Goal: Task Accomplishment & Management: Use online tool/utility

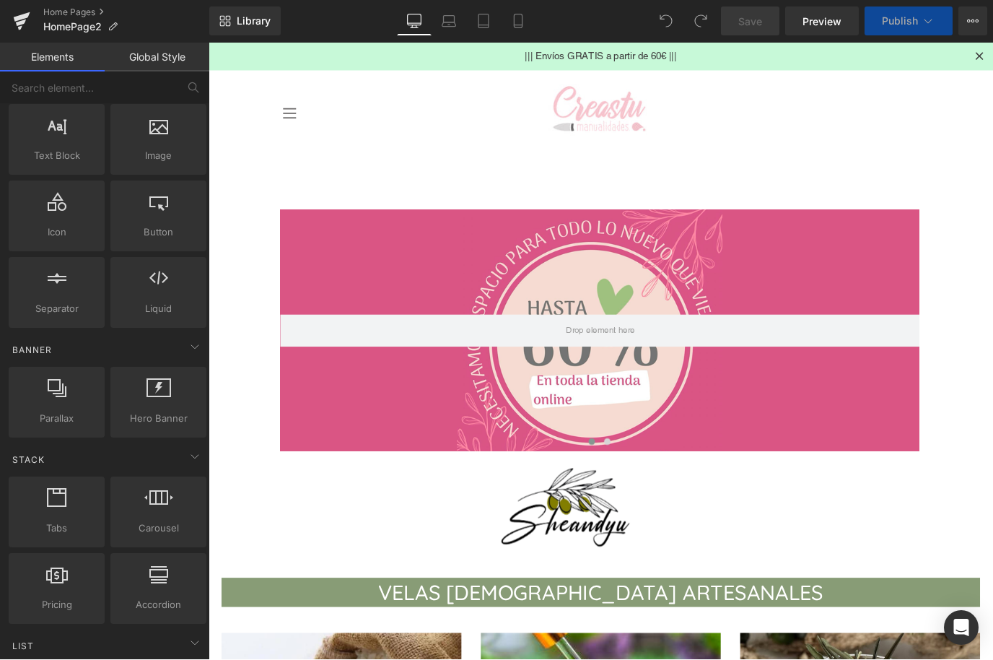
scroll to position [116, 0]
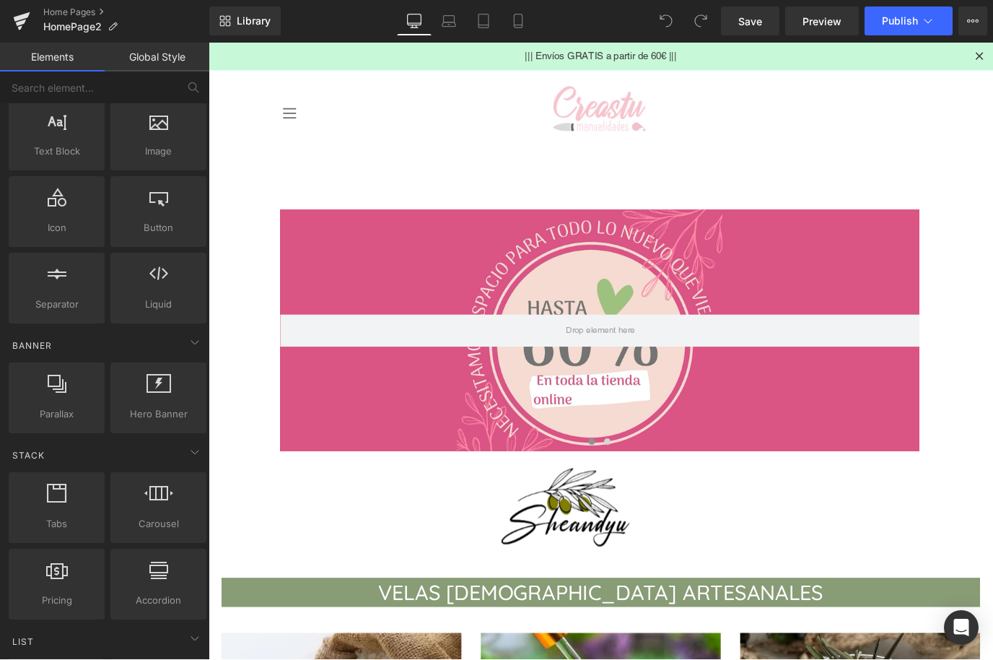
click at [168, 500] on icon at bounding box center [158, 493] width 29 height 19
click at [163, 397] on div at bounding box center [158, 391] width 87 height 32
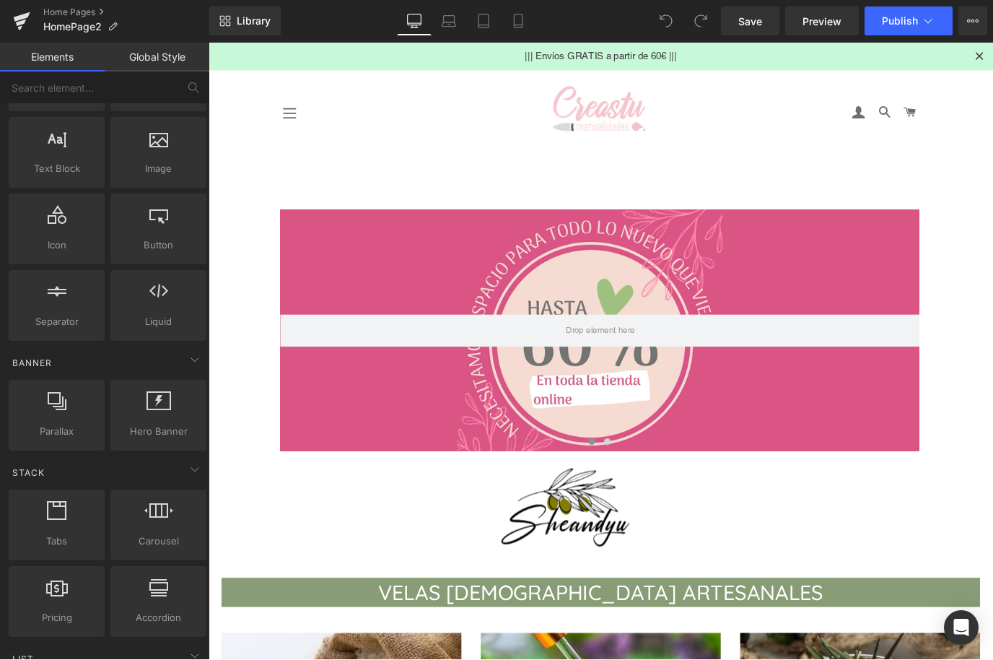
scroll to position [95, 0]
click at [163, 419] on div at bounding box center [158, 412] width 87 height 32
click at [166, 430] on span "Hero Banner" at bounding box center [158, 435] width 87 height 15
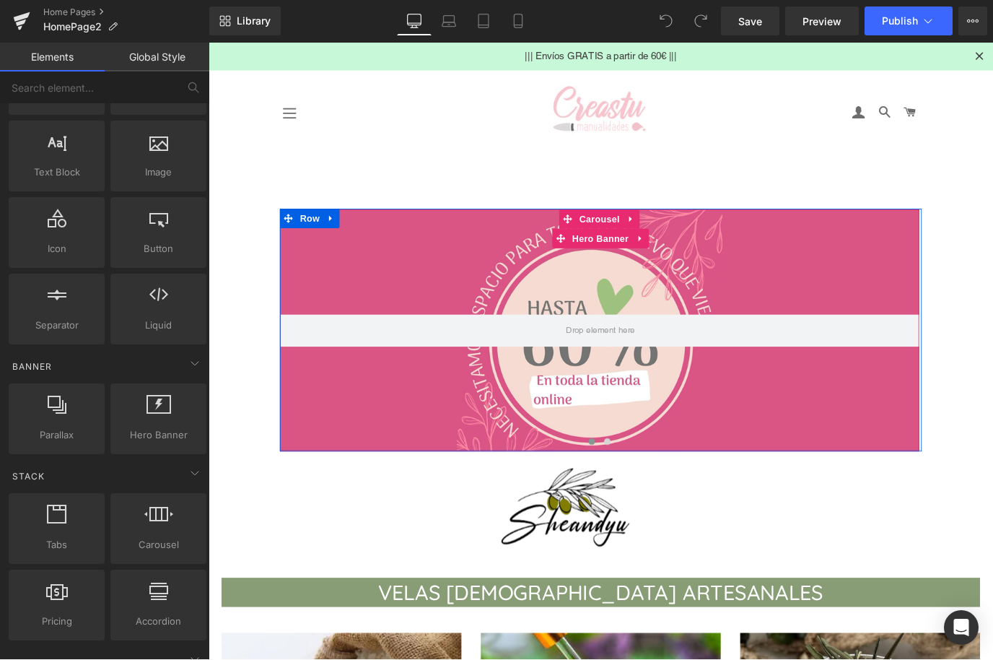
click at [599, 260] on icon at bounding box center [601, 261] width 10 height 10
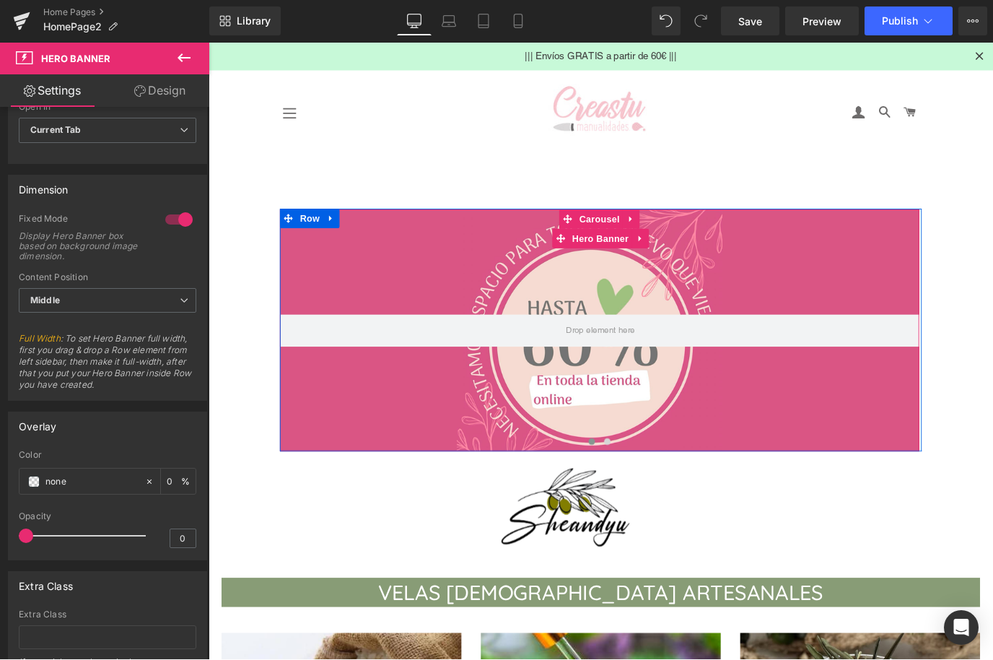
scroll to position [470, 0]
click at [187, 298] on icon at bounding box center [184, 299] width 9 height 9
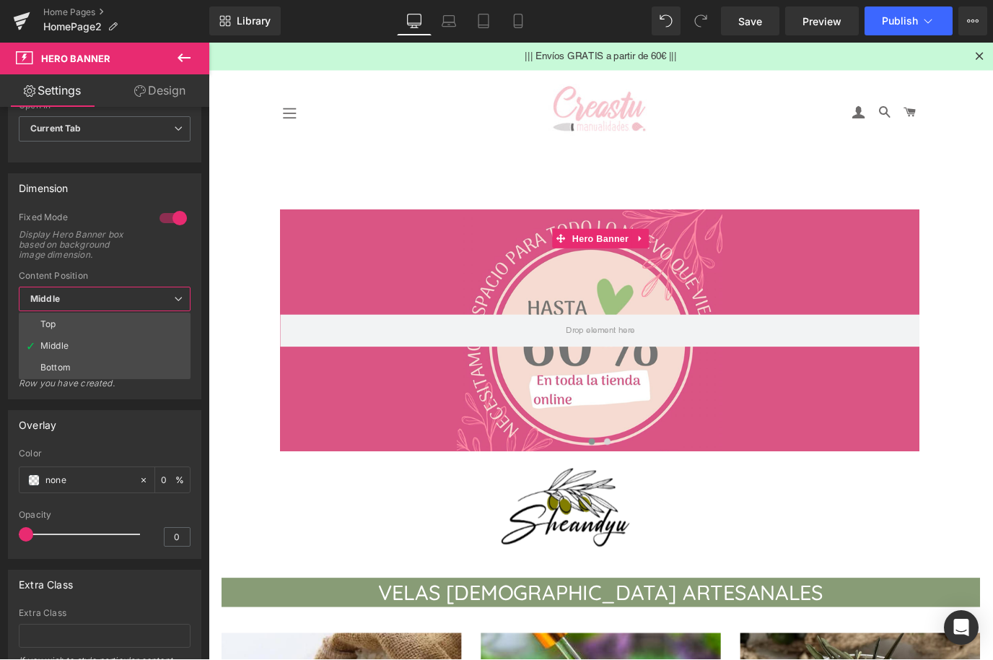
click at [181, 256] on div "Fixed Mode Display Hero Banner box based on background image dimension." at bounding box center [105, 241] width 172 height 59
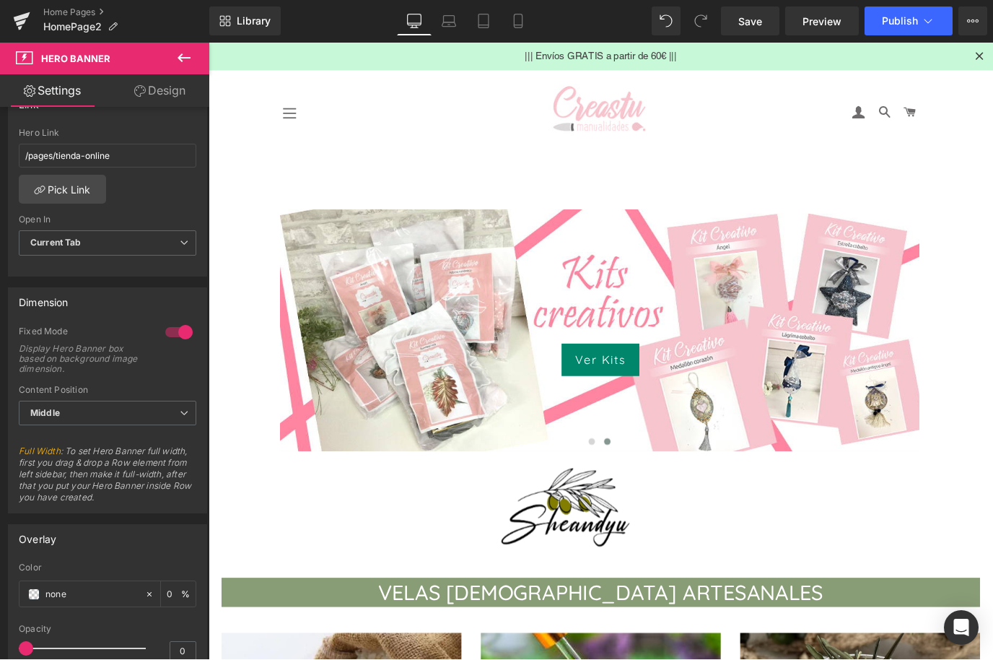
scroll to position [355, 0]
click at [114, 357] on div "Display Hero Banner box based on background image dimension." at bounding box center [84, 360] width 130 height 30
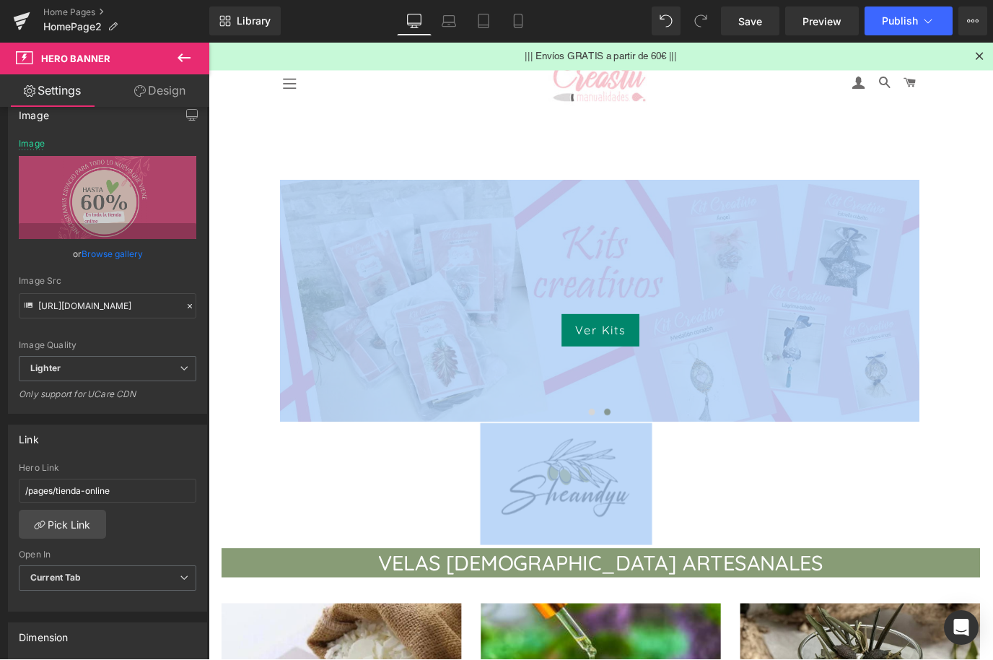
scroll to position [32, 0]
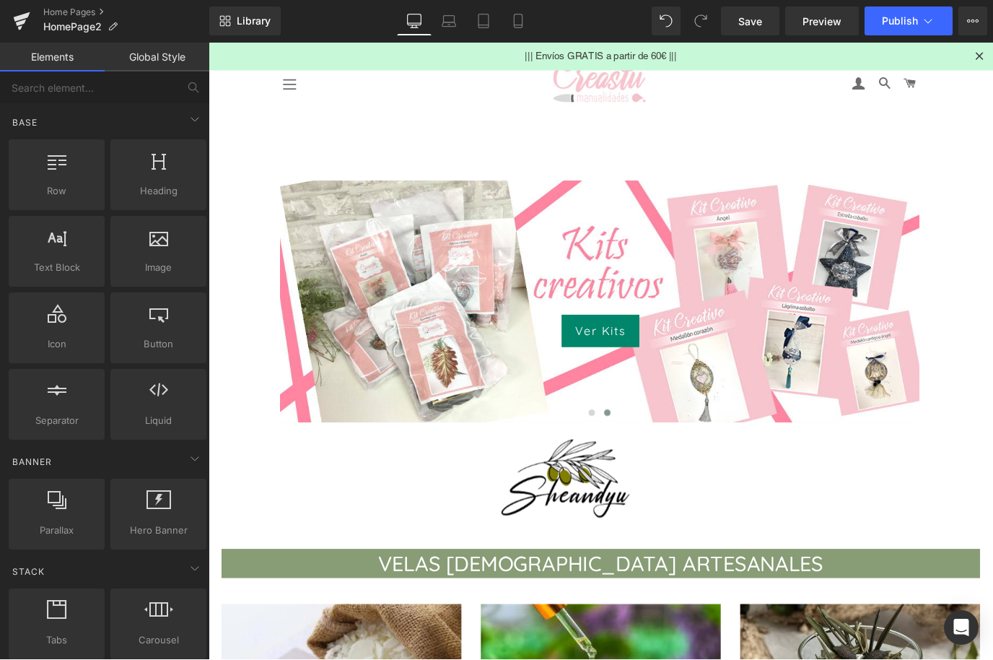
scroll to position [0, 0]
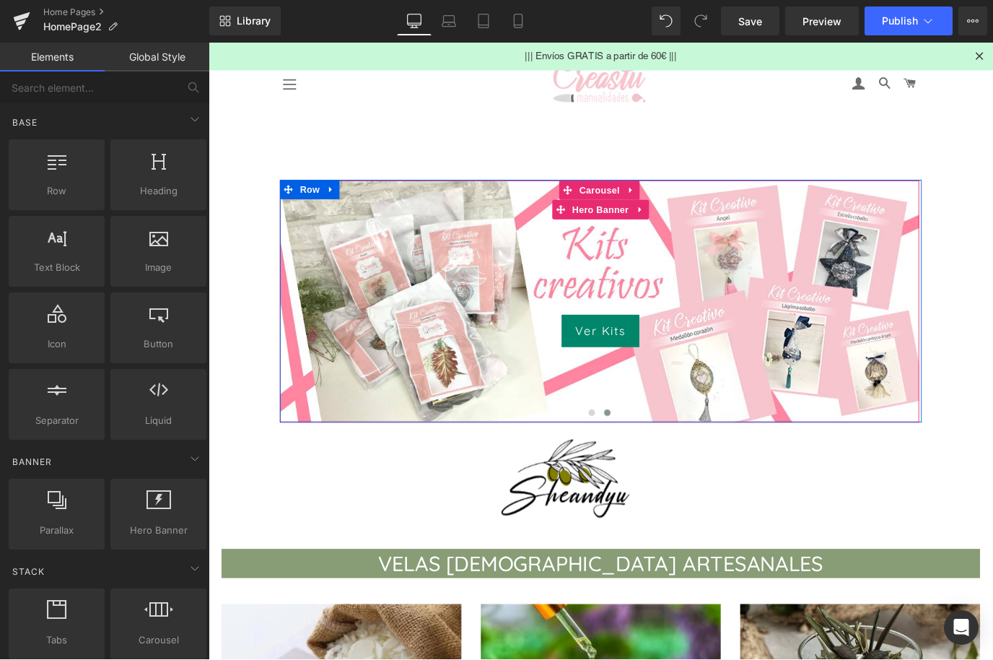
click at [689, 228] on icon at bounding box center [688, 228] width 3 height 6
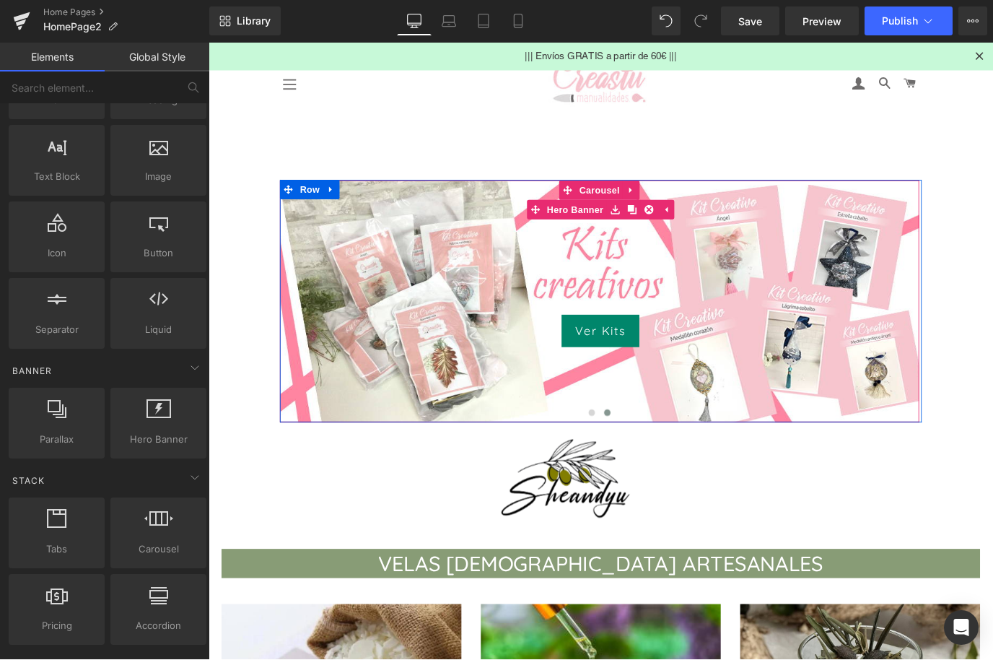
scroll to position [98, 0]
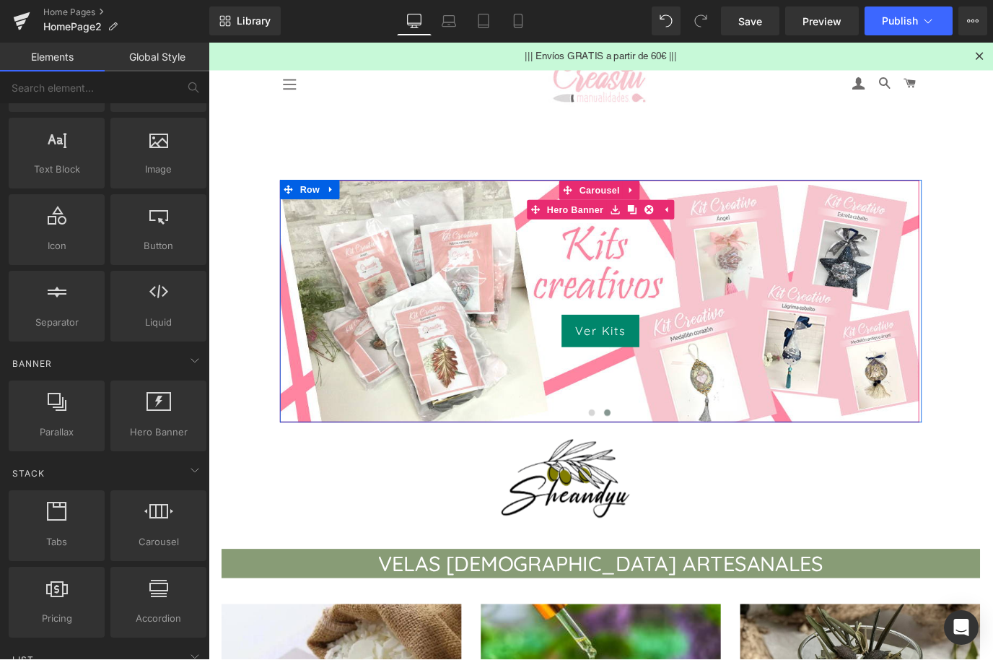
click at [661, 233] on icon at bounding box center [661, 228] width 10 height 10
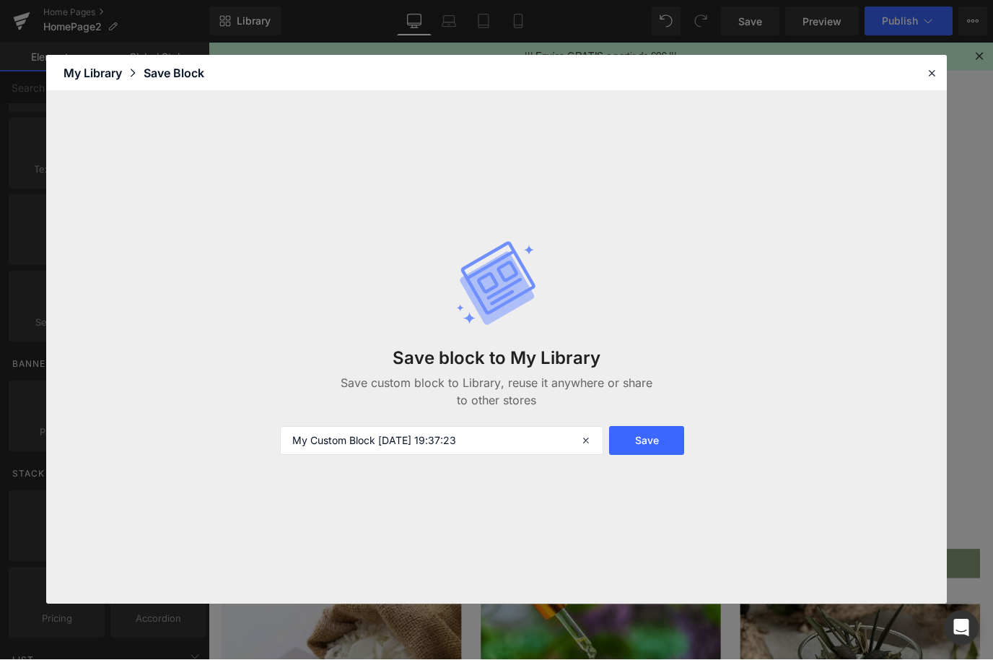
click at [655, 440] on button "Save" at bounding box center [646, 441] width 75 height 29
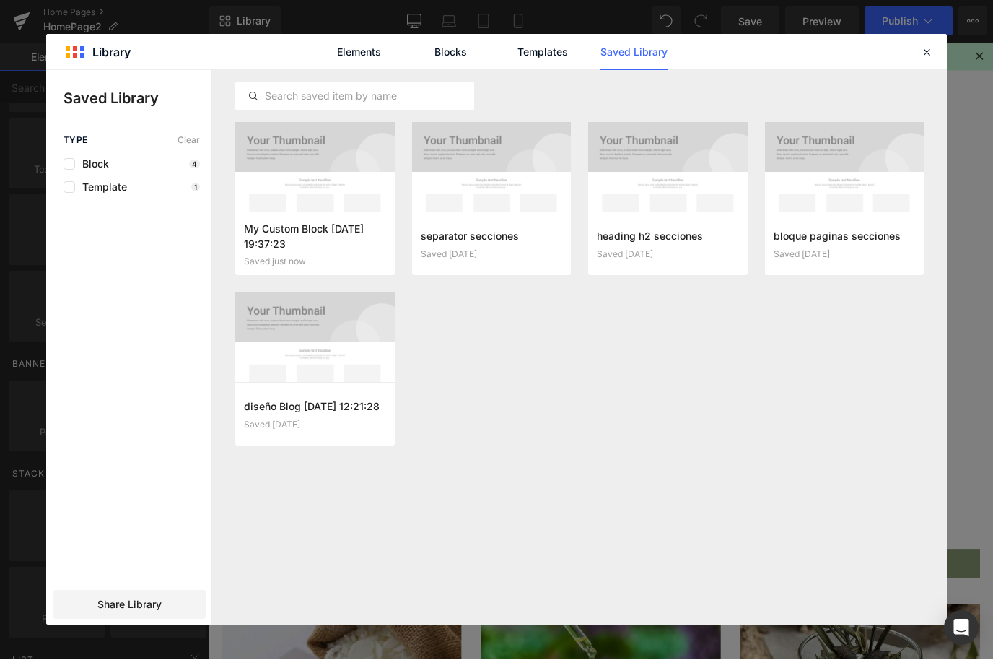
click at [0, 0] on icon "button" at bounding box center [0, 0] width 0 height 0
click at [455, 303] on div "My Custom Block [DATE] 19:37:23 Saved just now Add to page separator secciones …" at bounding box center [579, 293] width 689 height 341
click at [364, 35] on link "Elements" at bounding box center [359, 53] width 69 height 36
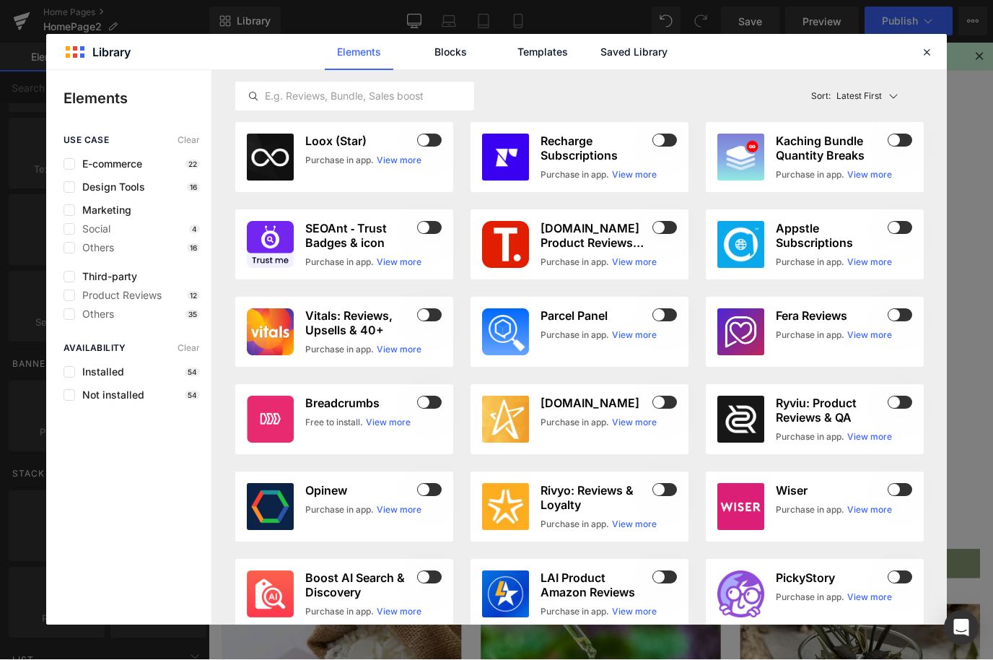
click at [451, 35] on link "Blocks" at bounding box center [451, 53] width 69 height 36
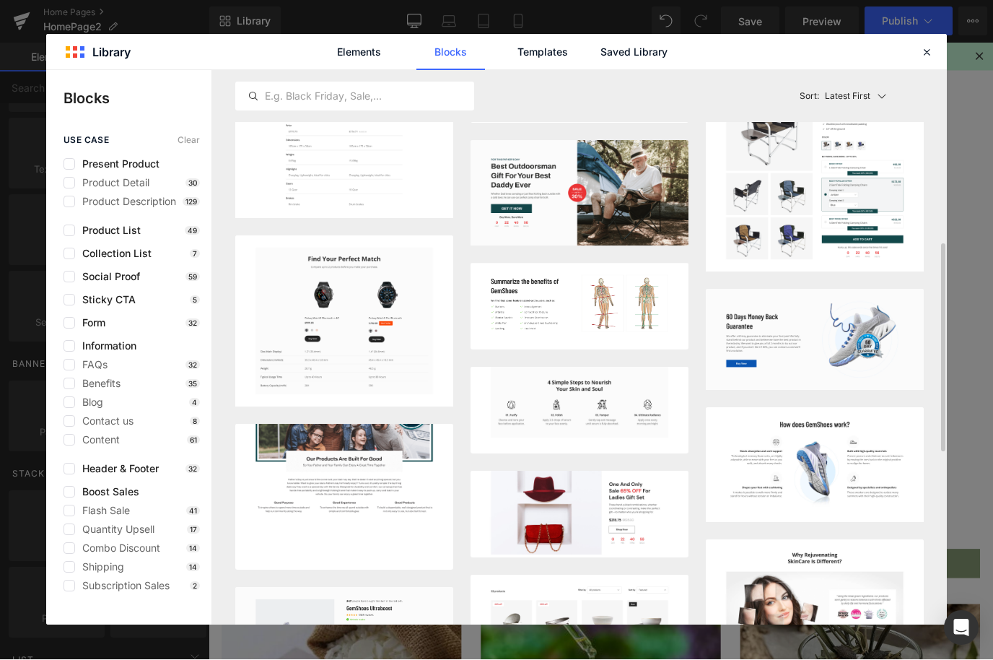
scroll to position [494, 0]
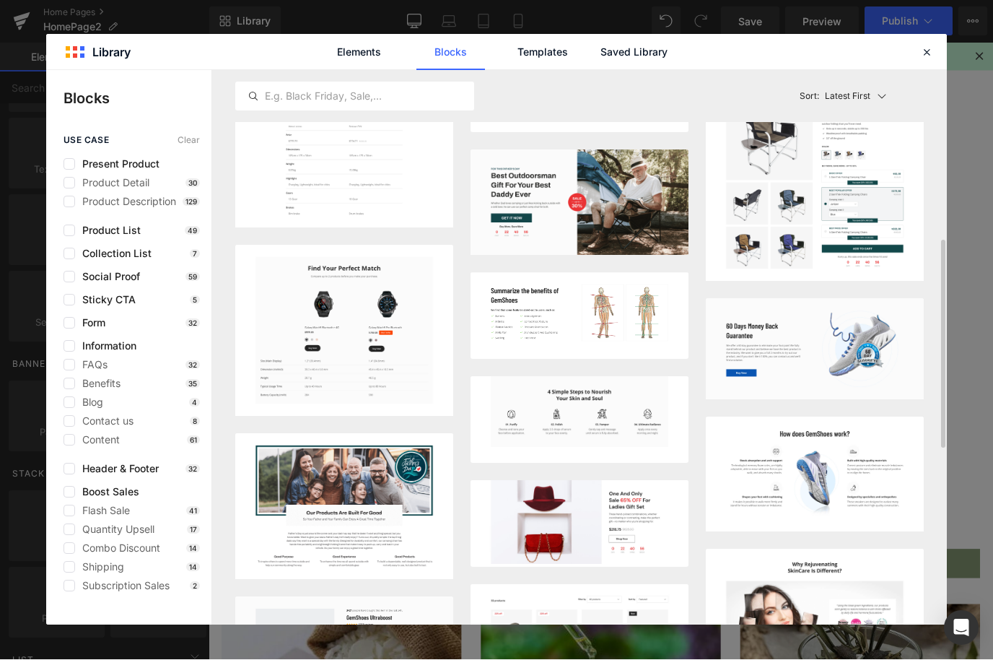
click at [334, 551] on rect at bounding box center [340, 562] width 23 height 23
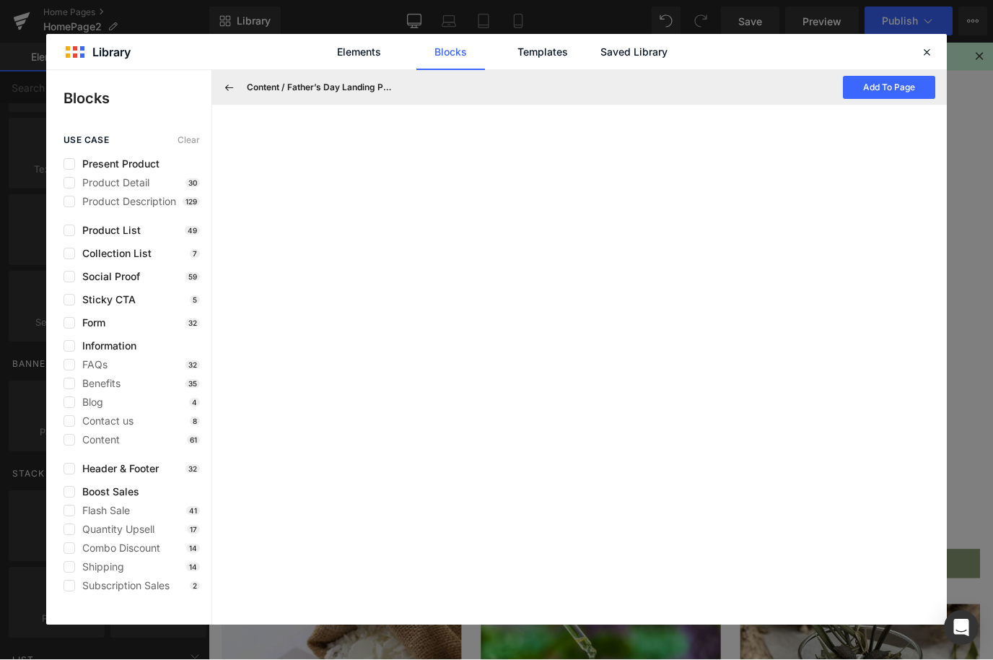
click at [130, 159] on span "Present Product" at bounding box center [117, 165] width 84 height 12
checkbox input "true"
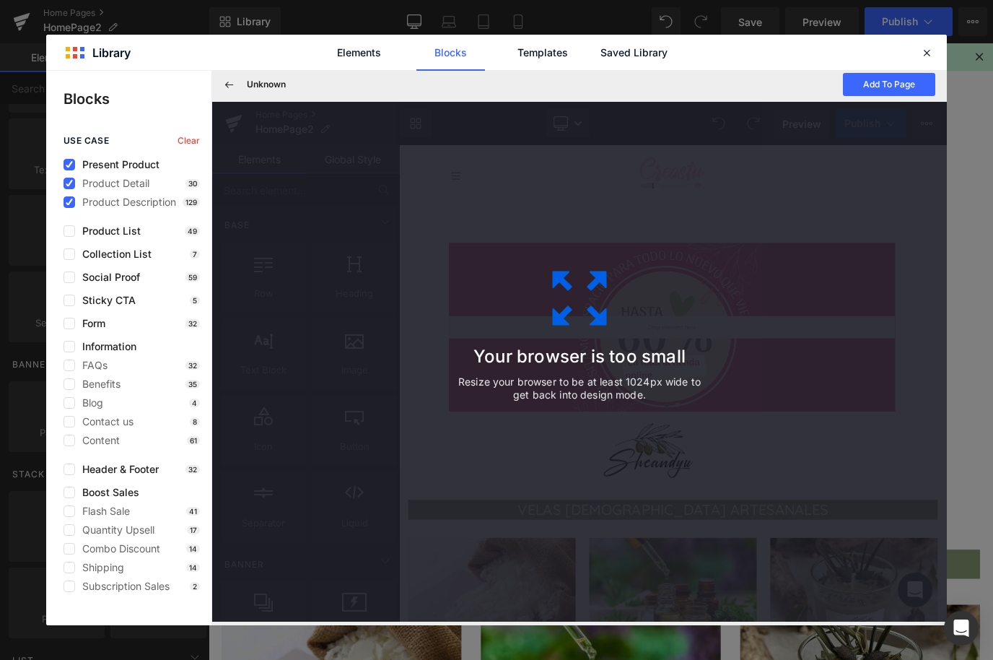
scroll to position [0, 0]
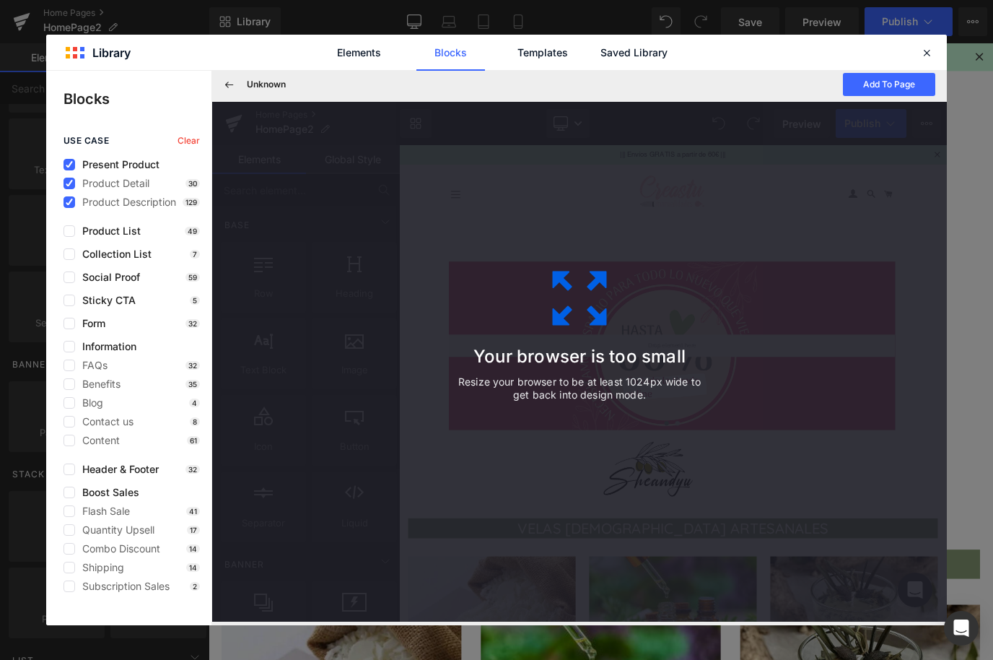
click at [581, 334] on icon at bounding box center [580, 298] width 72 height 72
click at [555, 326] on icon at bounding box center [580, 298] width 54 height 54
click at [579, 427] on div "Your browser is too small Resize your browser to be at least 1024px wide to get…" at bounding box center [579, 361] width 325 height 289
click at [560, 367] on h3 "Your browser is too small" at bounding box center [579, 357] width 253 height 20
click at [922, 44] on div at bounding box center [926, 52] width 17 height 17
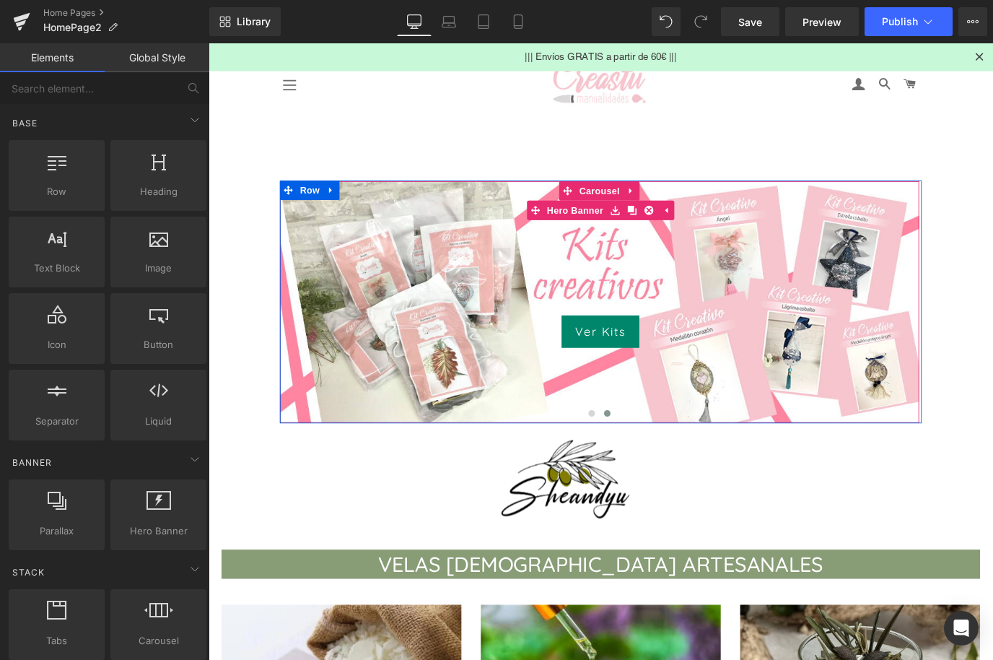
click at [680, 231] on icon at bounding box center [680, 229] width 10 height 10
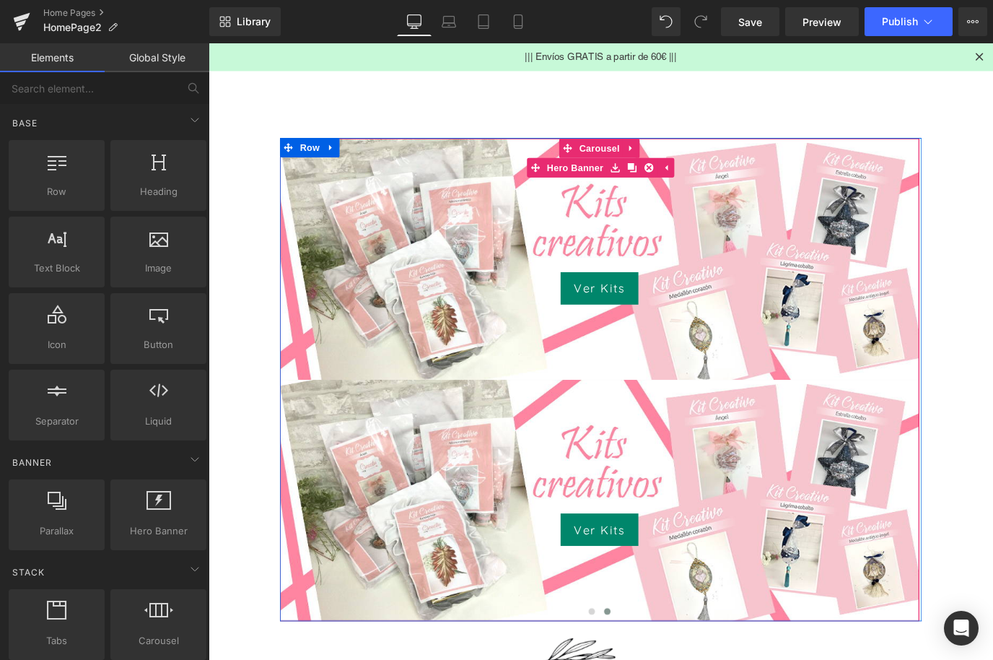
scroll to position [79, 0]
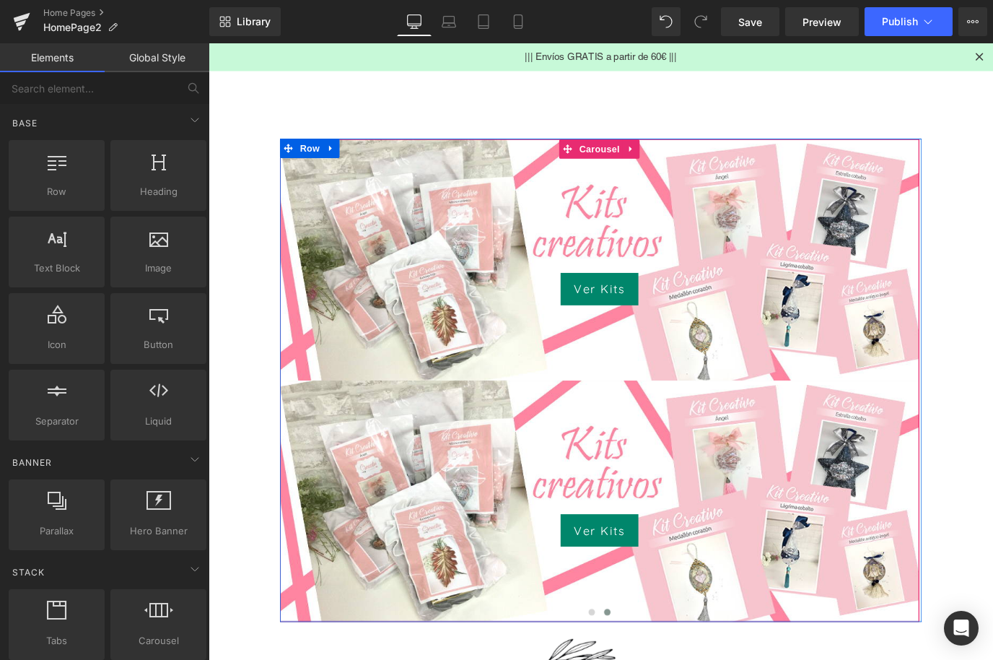
click at [522, 534] on span "Ver Kits Button" at bounding box center [644, 553] width 712 height 101
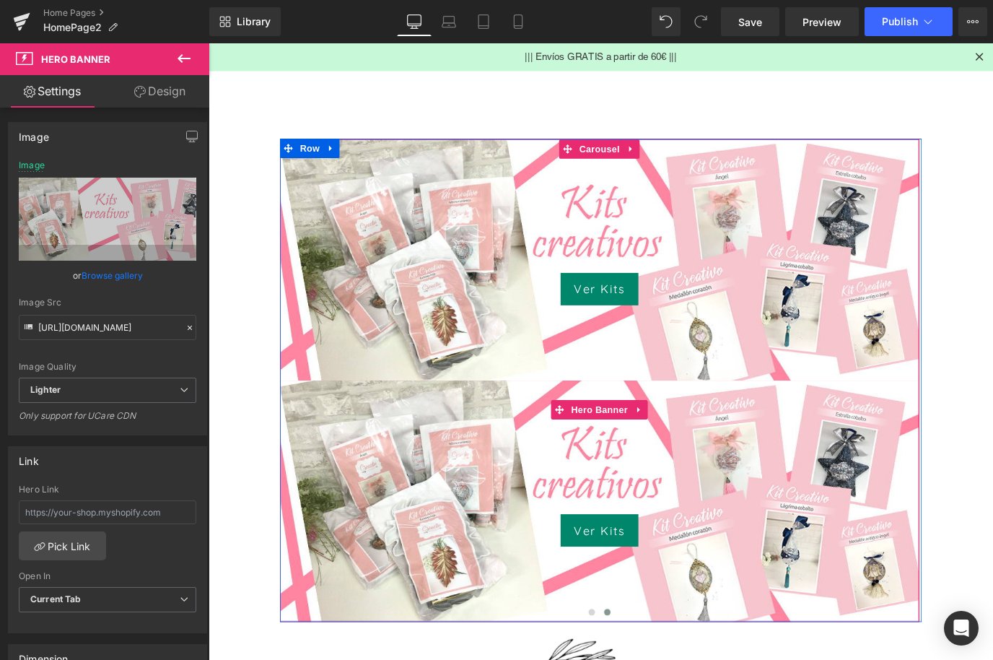
click at [689, 449] on icon at bounding box center [689, 451] width 10 height 11
click at [696, 456] on icon at bounding box center [698, 451] width 10 height 10
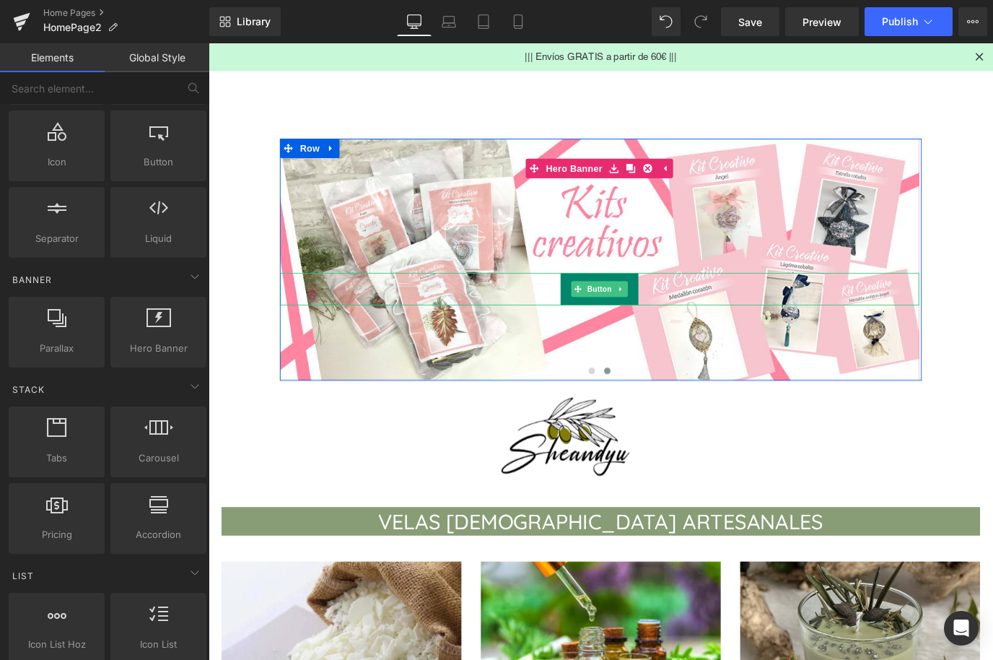
scroll to position [180, 0]
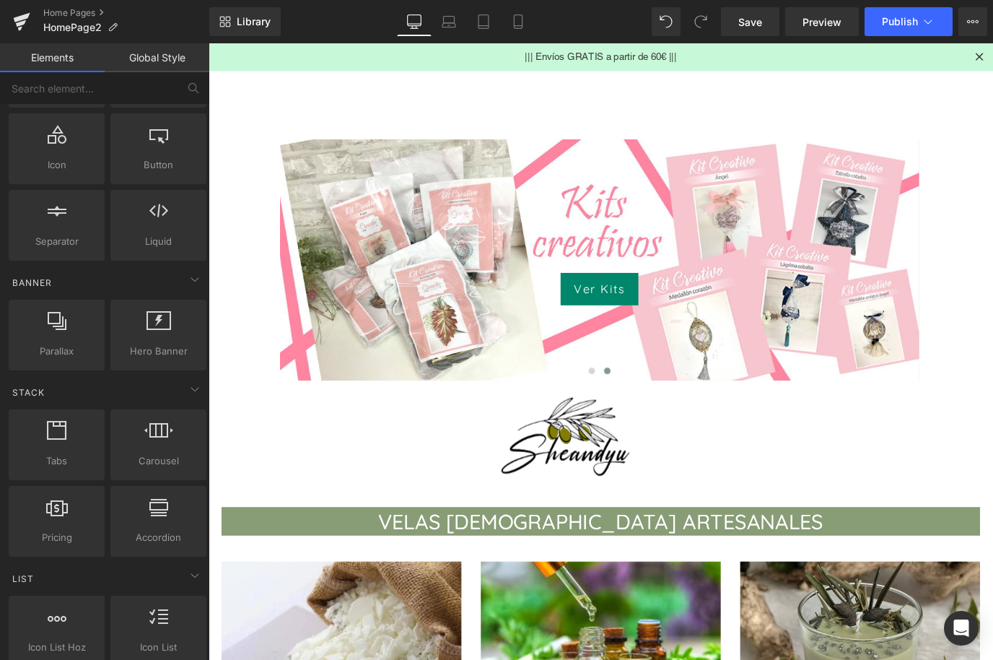
click at [169, 334] on div at bounding box center [158, 327] width 87 height 32
click at [167, 344] on span "Hero Banner" at bounding box center [158, 351] width 87 height 15
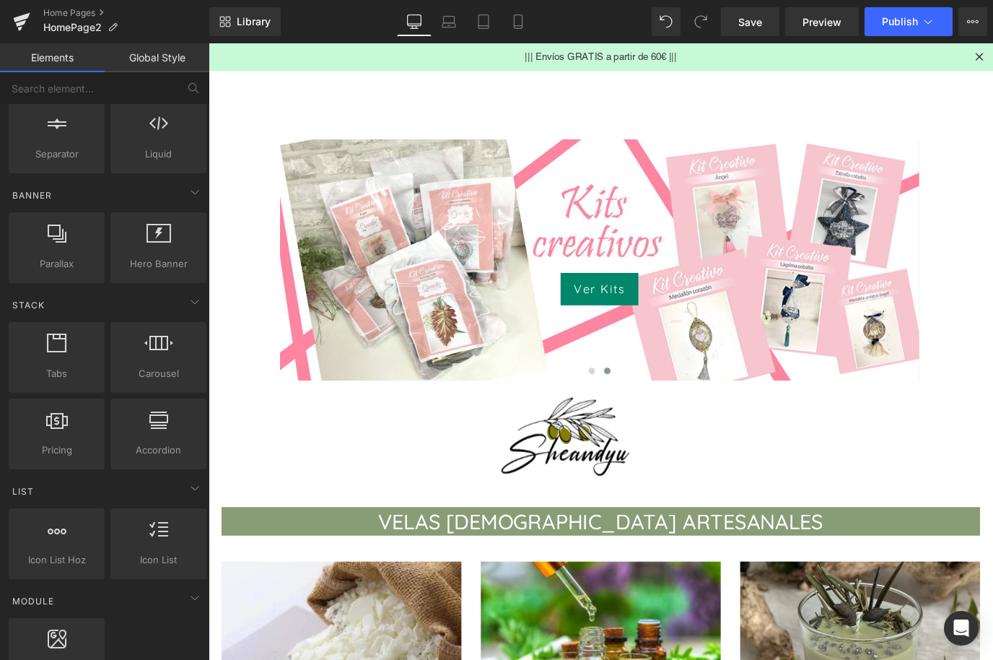
scroll to position [289, 0]
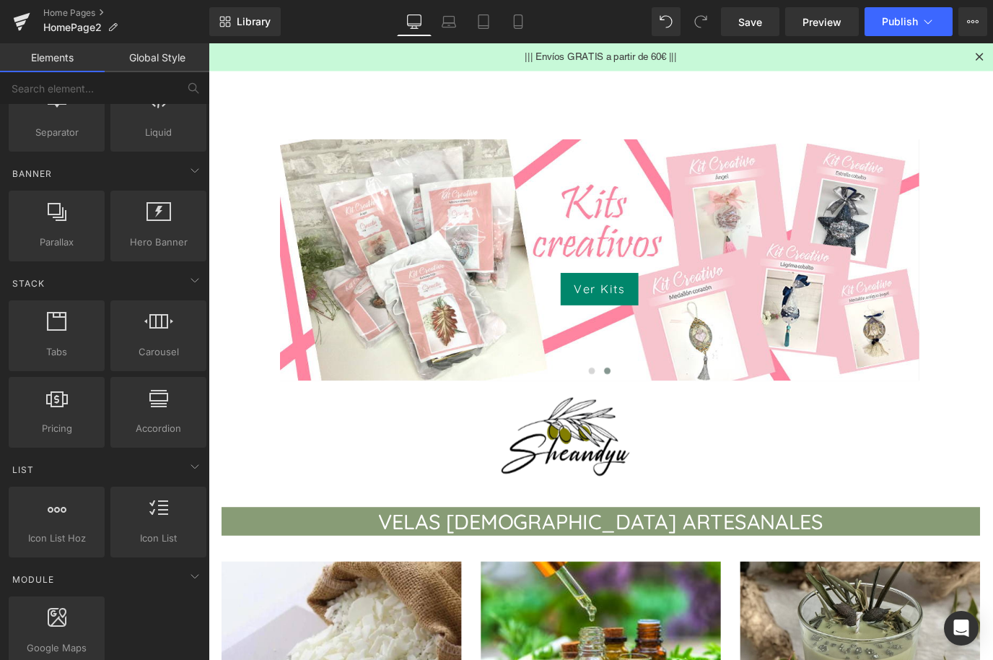
click at [62, 518] on div at bounding box center [56, 514] width 87 height 32
click at [69, 523] on div at bounding box center [56, 514] width 87 height 32
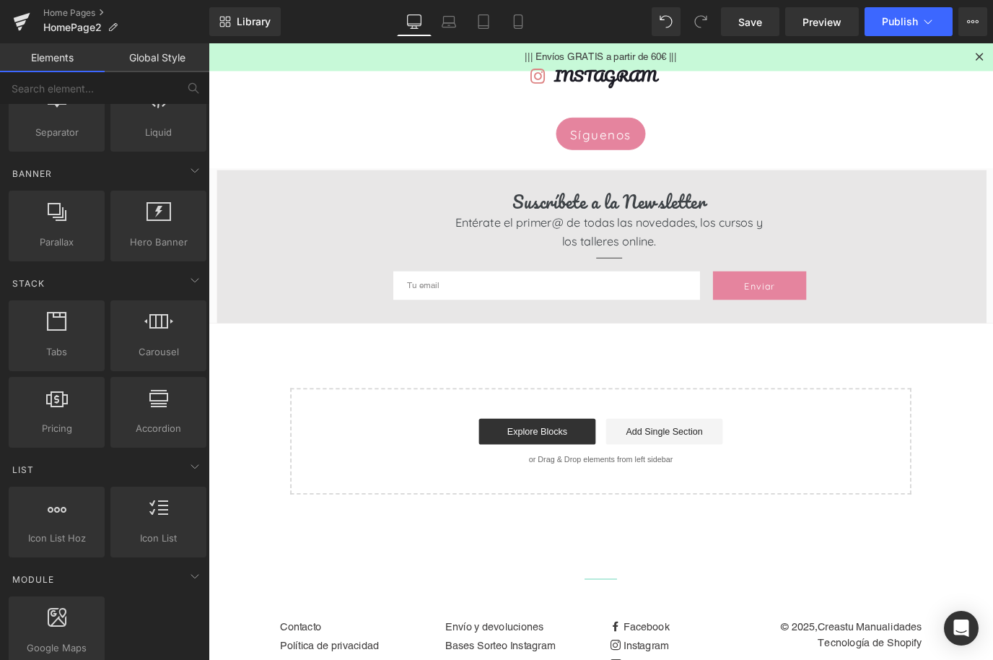
scroll to position [2133, 0]
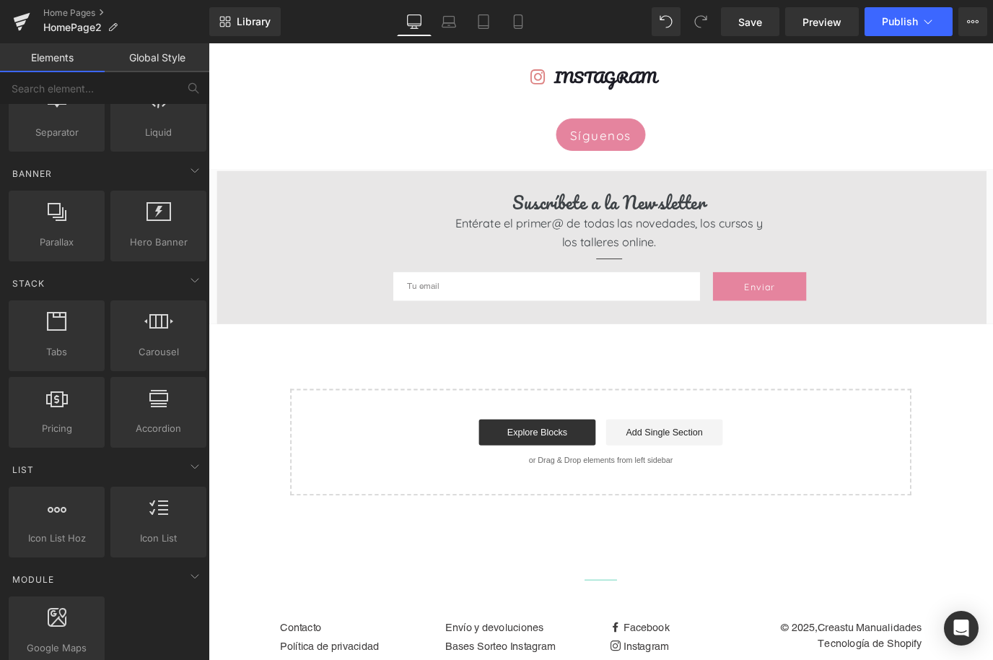
scroll to position [2103, 0]
click at [936, 479] on div "Start building your page Explore Blocks Add Single Section or Drag & Drop eleme…" at bounding box center [645, 488] width 689 height 116
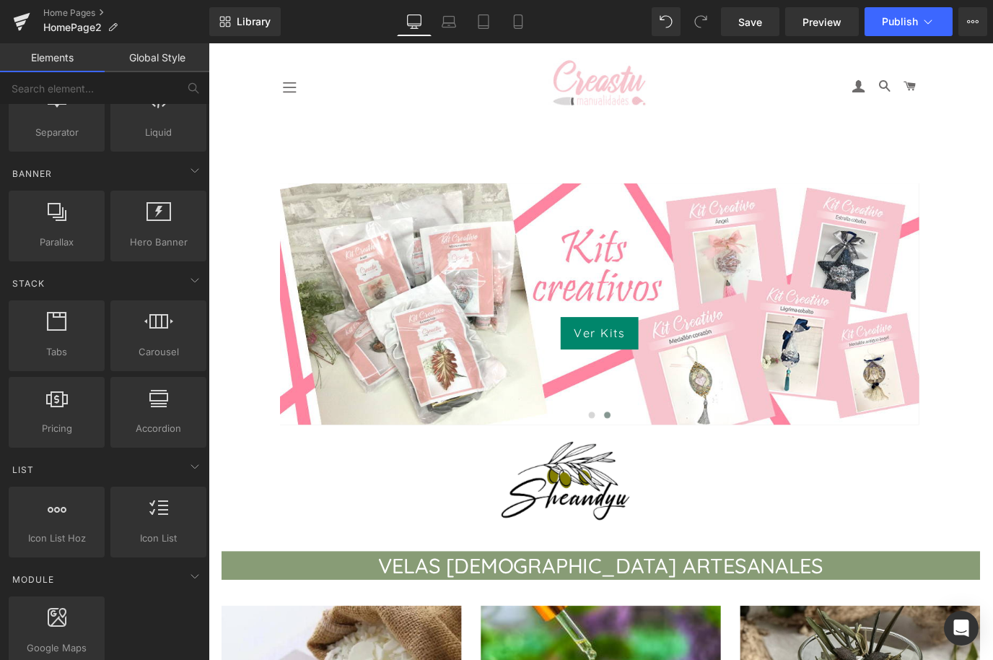
scroll to position [0, 0]
click at [414, 216] on div at bounding box center [644, 333] width 712 height 269
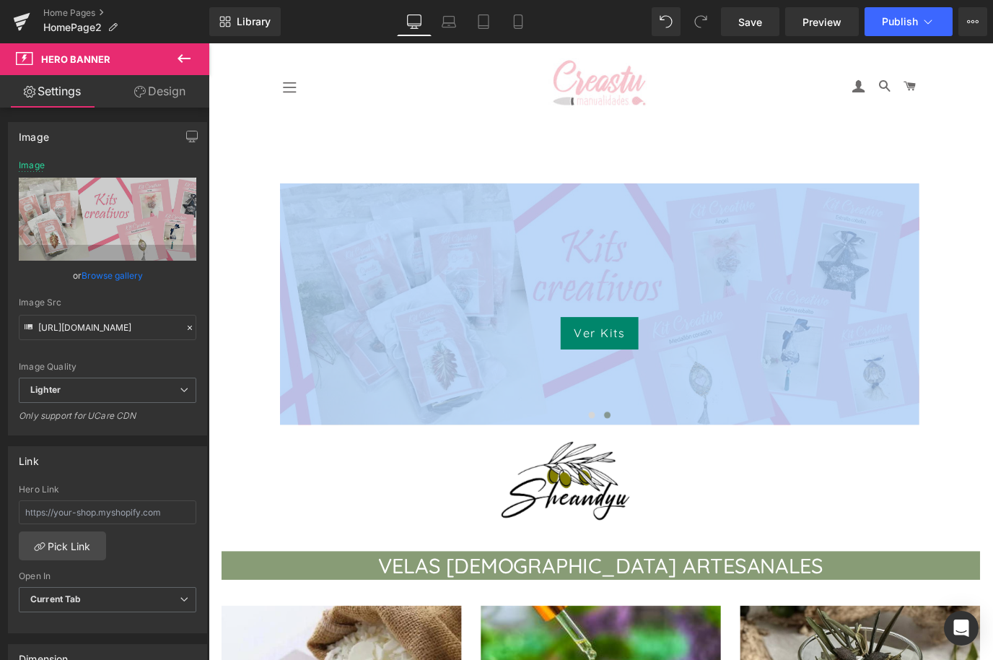
click at [813, 94] on link at bounding box center [645, 92] width 477 height 76
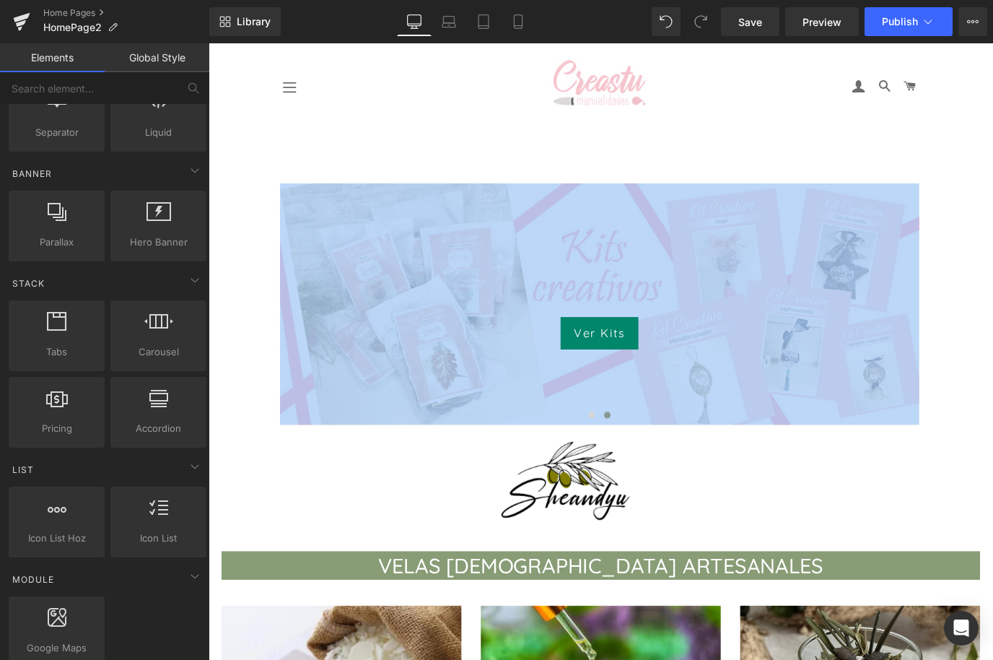
click at [435, 101] on link at bounding box center [645, 92] width 477 height 76
click at [351, 545] on link at bounding box center [607, 536] width 638 height 135
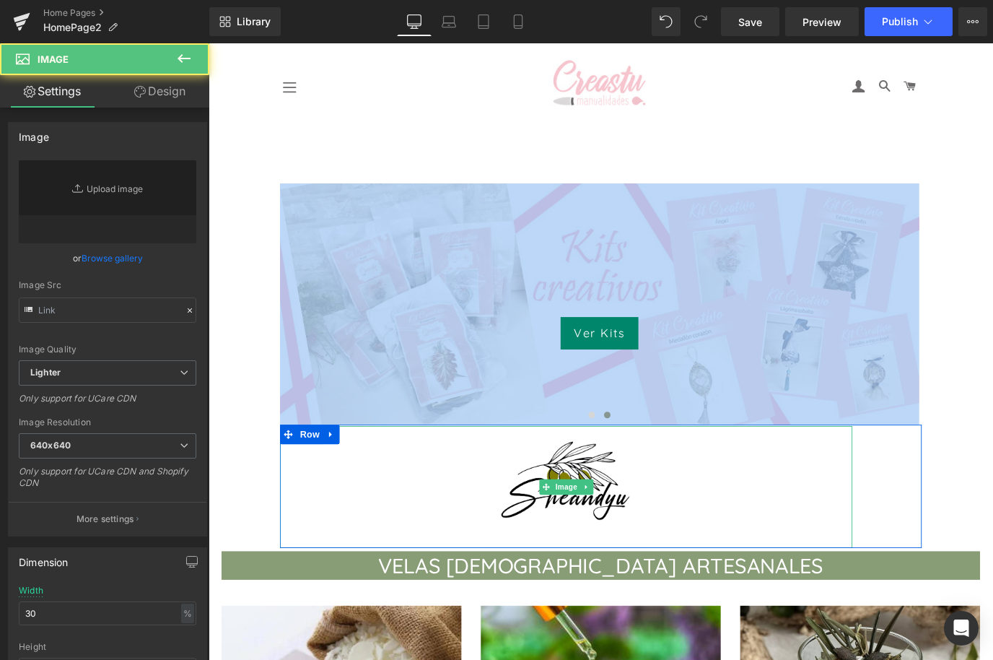
type input "[URL][DOMAIN_NAME]"
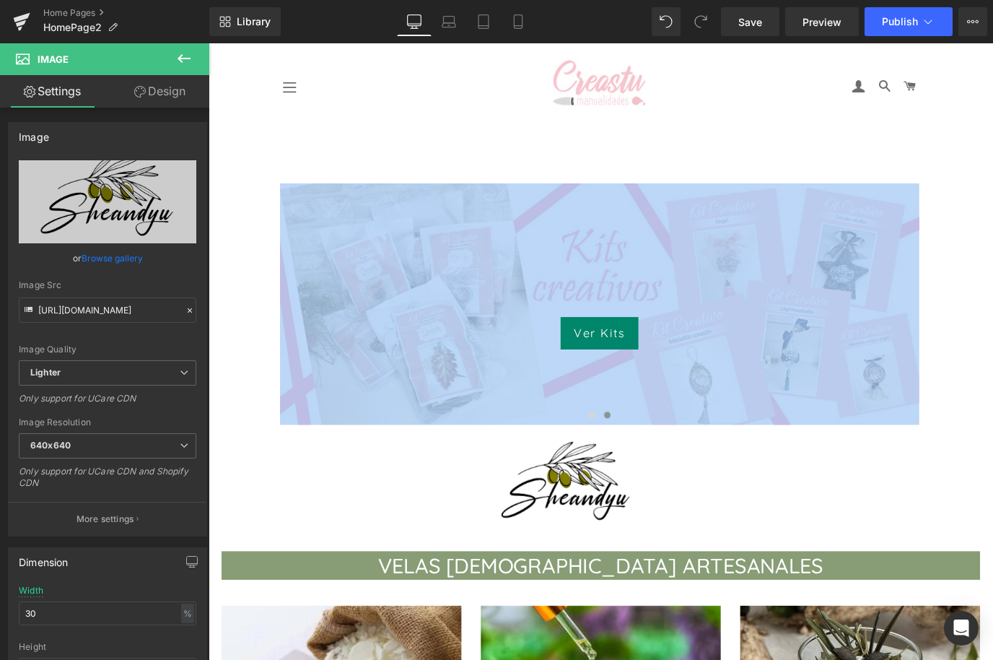
click at [473, 118] on link at bounding box center [645, 92] width 477 height 76
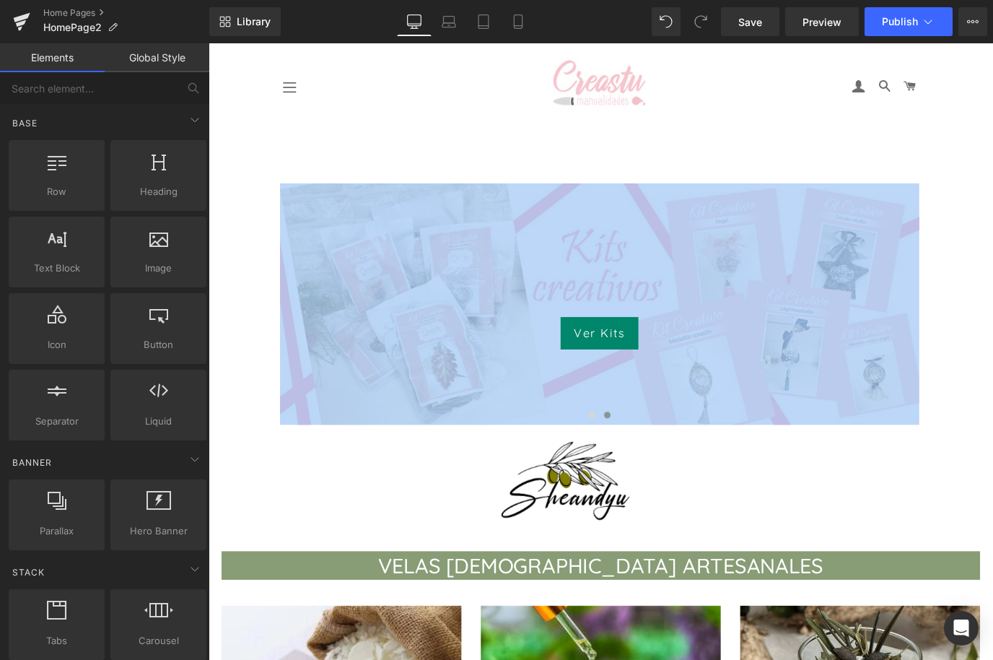
click at [158, 509] on div at bounding box center [158, 507] width 87 height 32
click at [801, 94] on link at bounding box center [645, 92] width 477 height 76
click at [570, 548] on img at bounding box center [606, 536] width 191 height 135
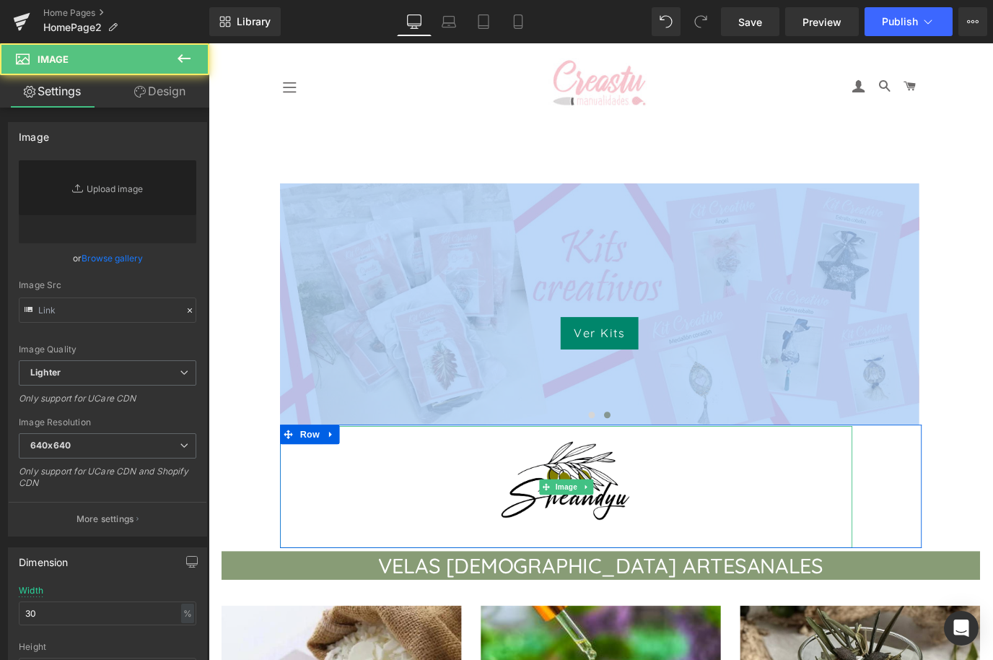
type input "[URL][DOMAIN_NAME]"
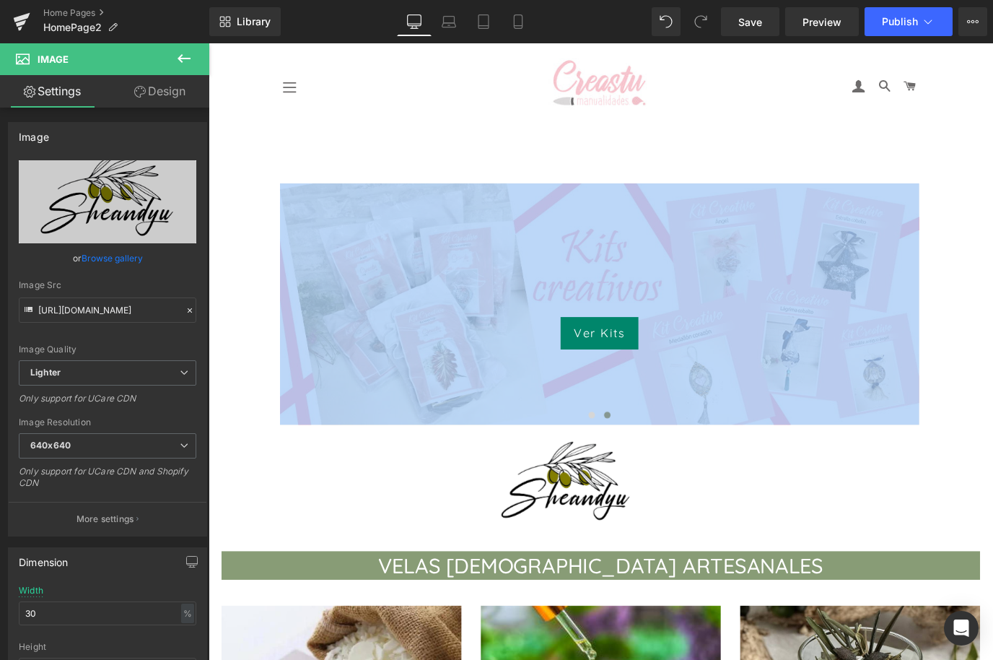
click at [469, 90] on link at bounding box center [645, 92] width 477 height 76
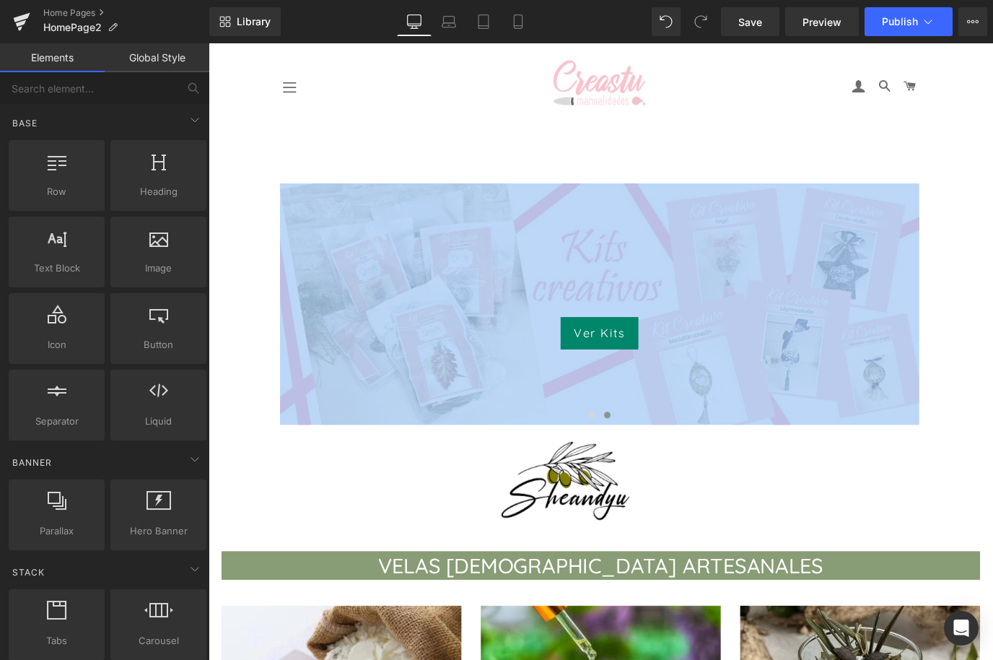
click at [330, 568] on link at bounding box center [607, 536] width 638 height 135
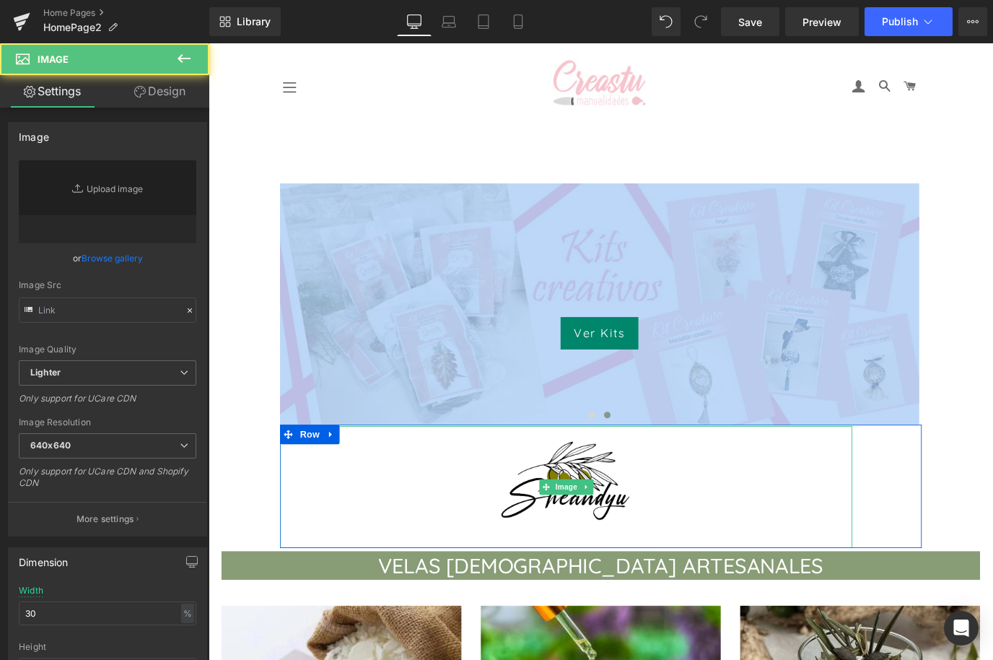
type input "[URL][DOMAIN_NAME]"
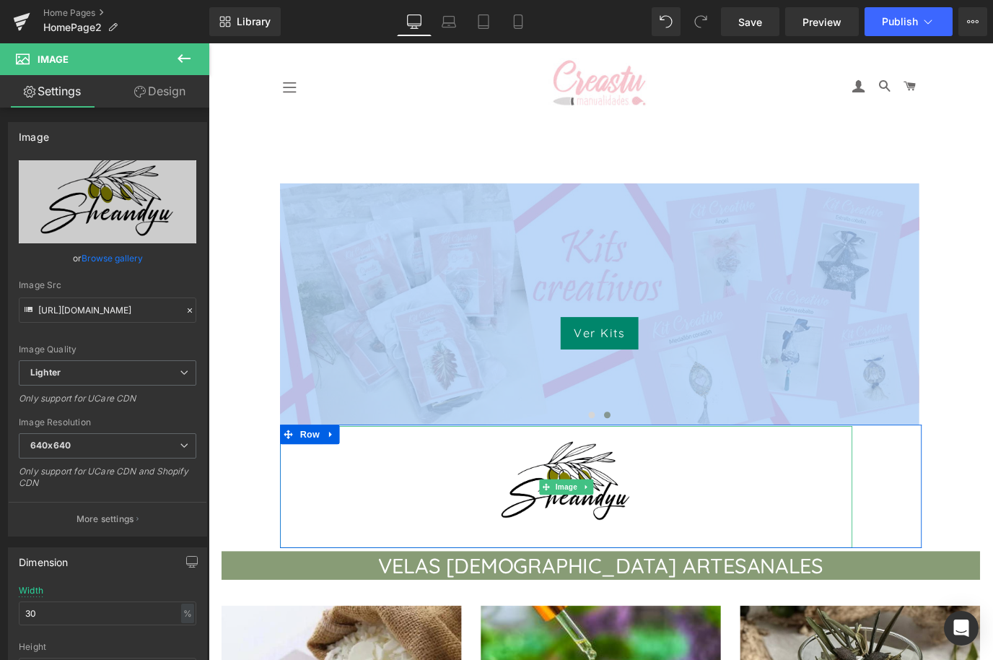
click at [993, 115] on header "Navegación [GEOGRAPHIC_DATA] En nuestro estudio" at bounding box center [646, 91] width 874 height 97
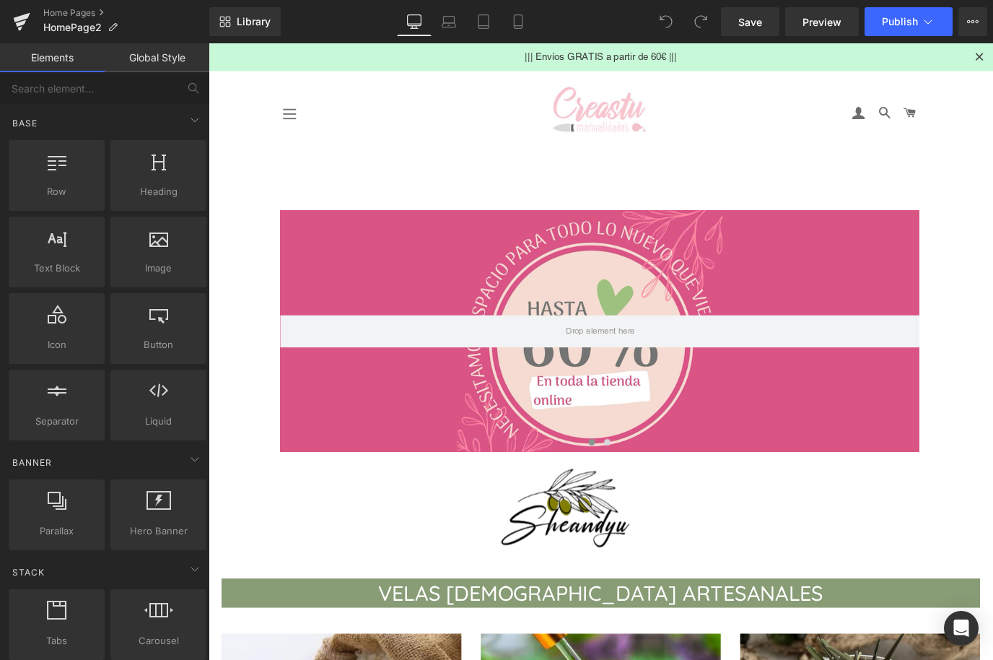
click at [154, 511] on div at bounding box center [158, 507] width 87 height 32
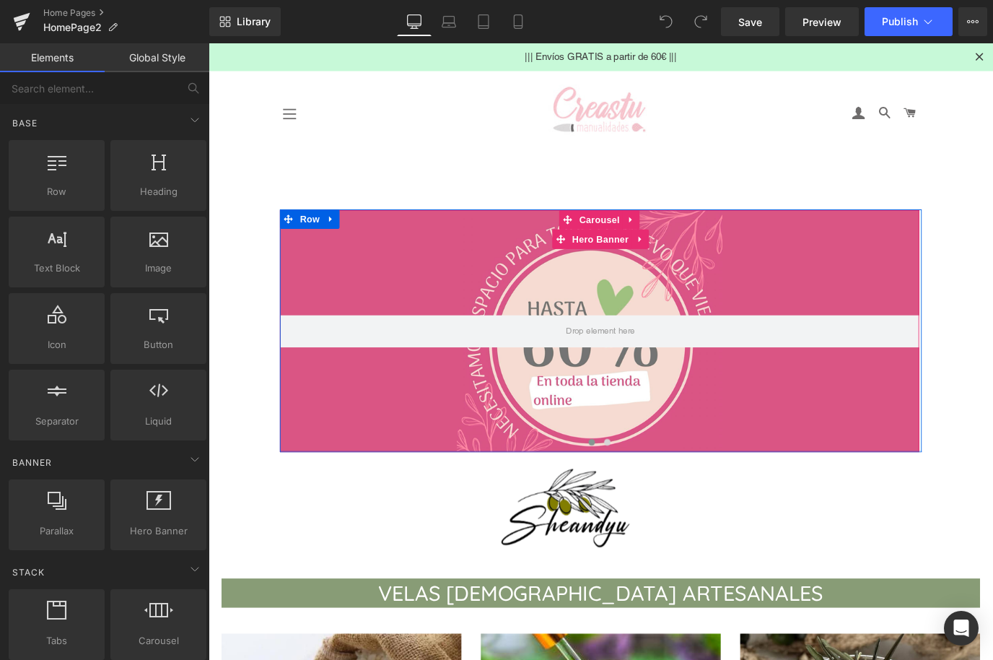
click at [640, 266] on span "Hero Banner" at bounding box center [645, 262] width 70 height 22
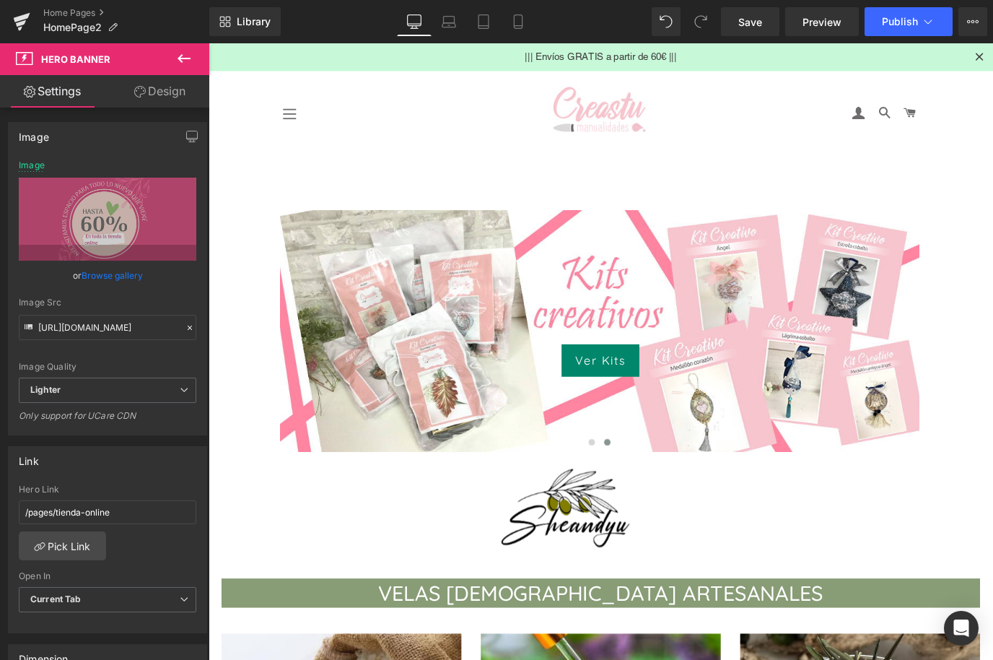
click at [0, 0] on icon at bounding box center [0, 0] width 0 height 0
click at [252, 100] on header "Navegación [GEOGRAPHIC_DATA] En nuestro estudio" at bounding box center [646, 121] width 874 height 97
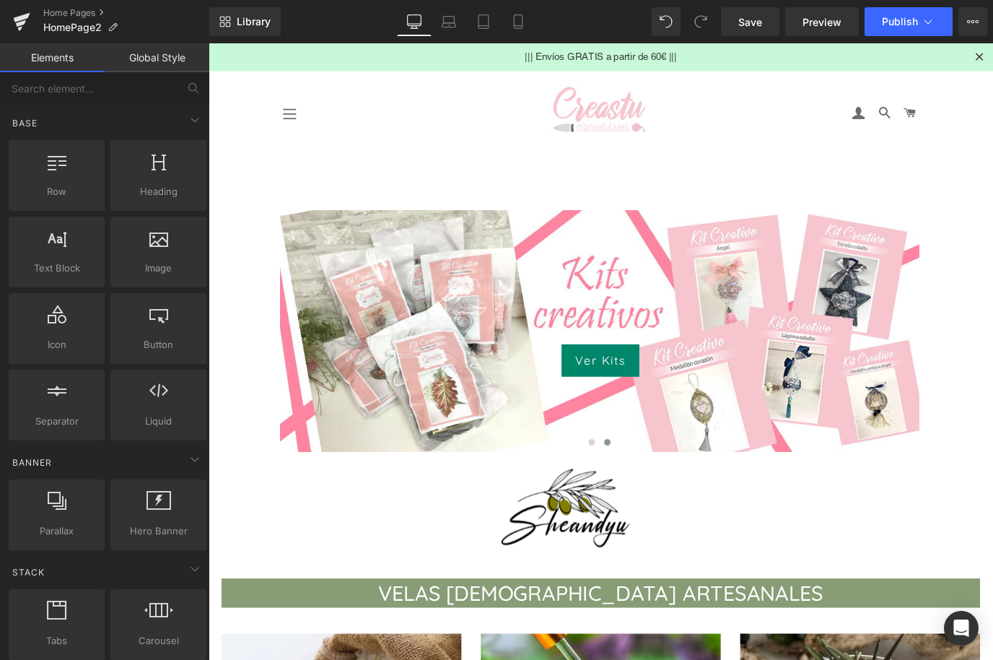
click at [155, 499] on icon at bounding box center [159, 500] width 25 height 19
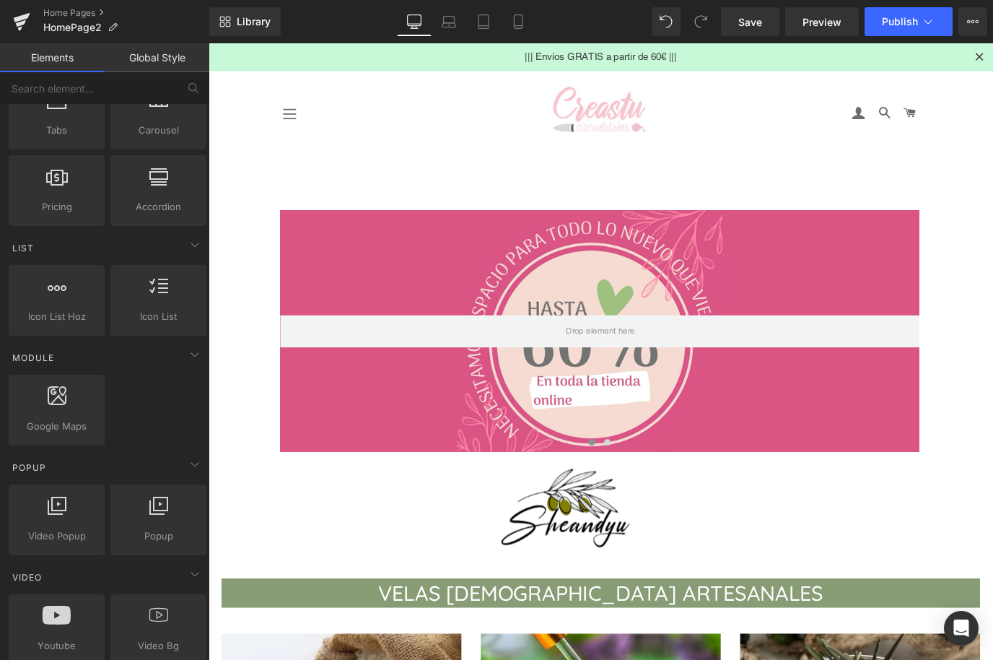
scroll to position [512, 0]
